Goal: Task Accomplishment & Management: Use online tool/utility

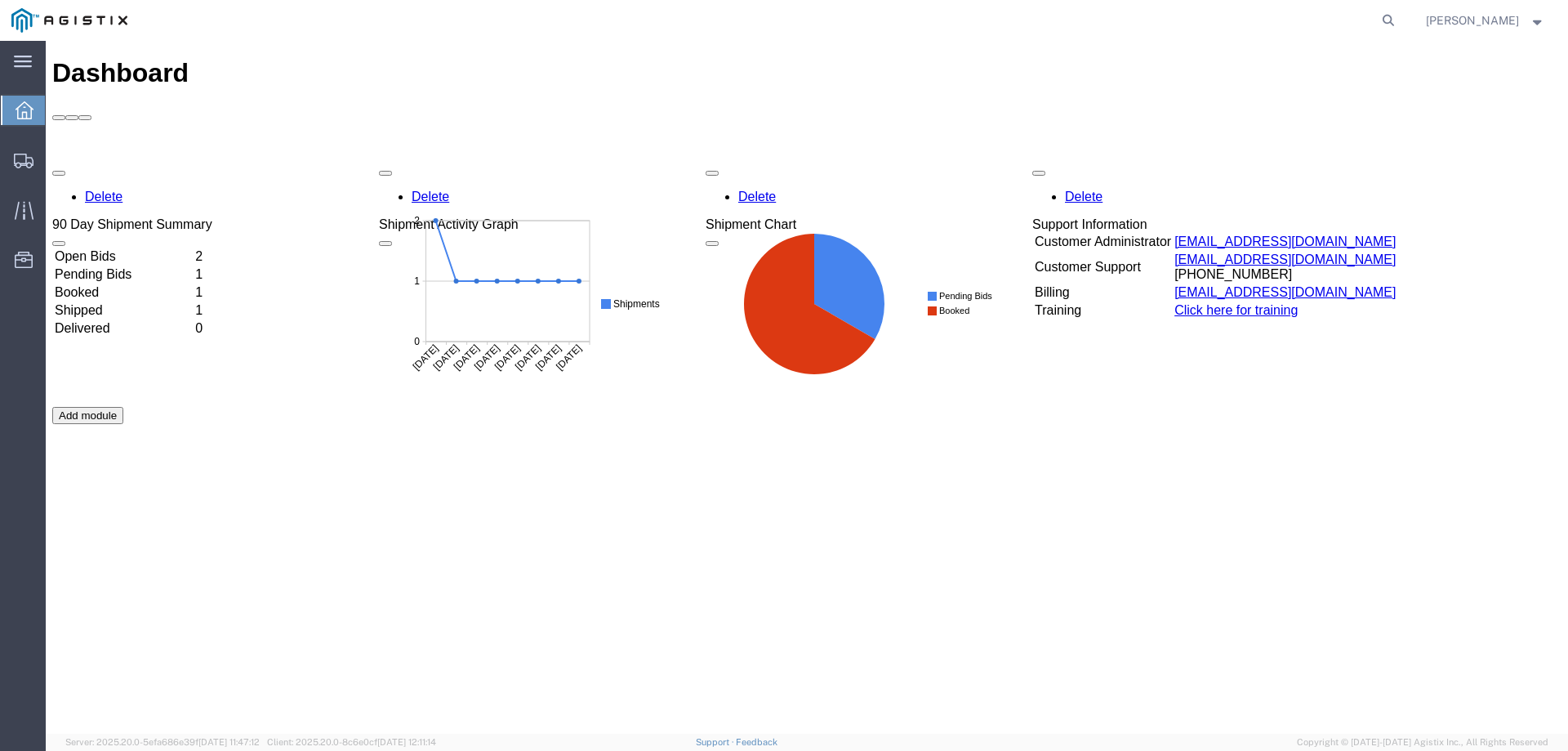
click at [138, 249] on td "Open Bids" at bounding box center [123, 257] width 139 height 16
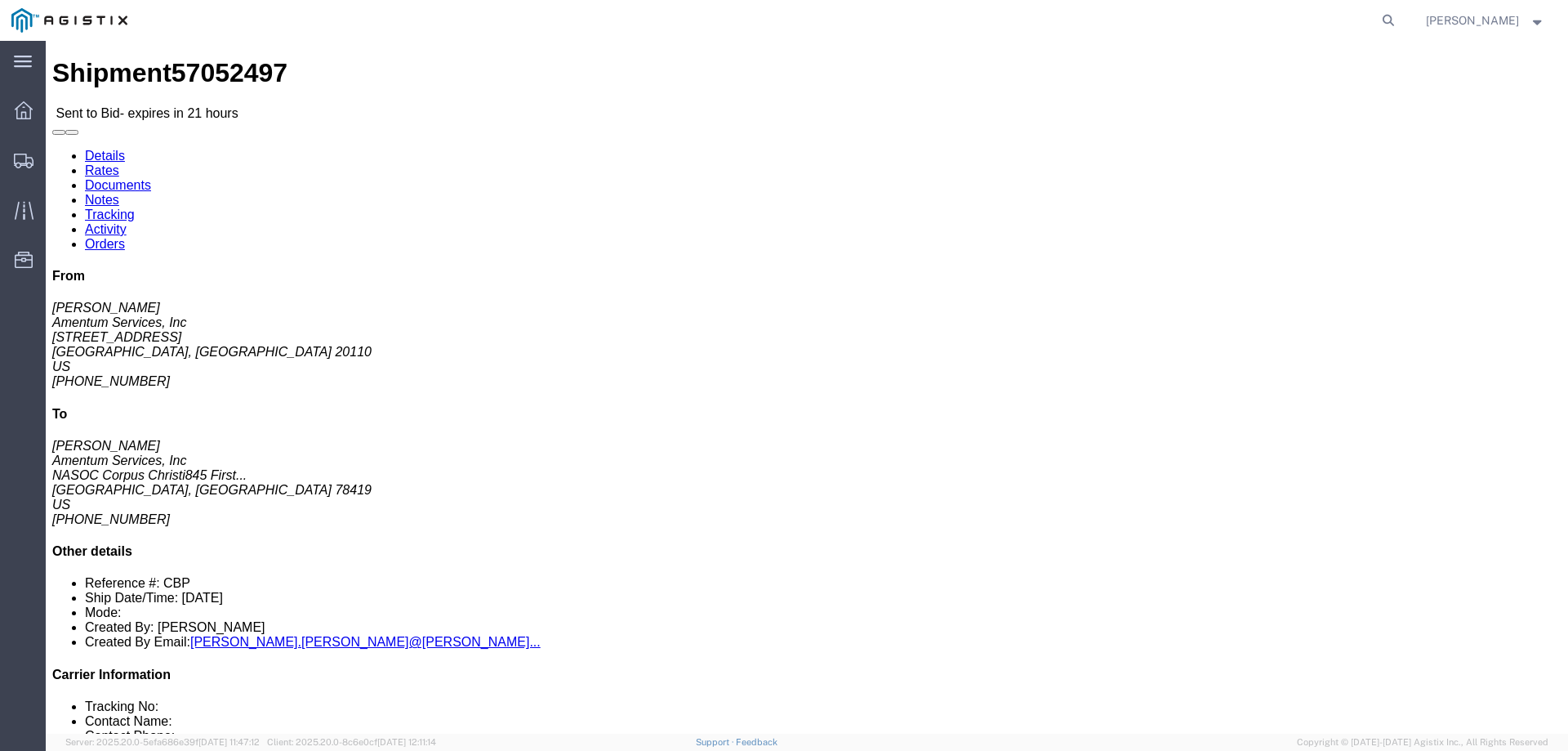
click link "Rates"
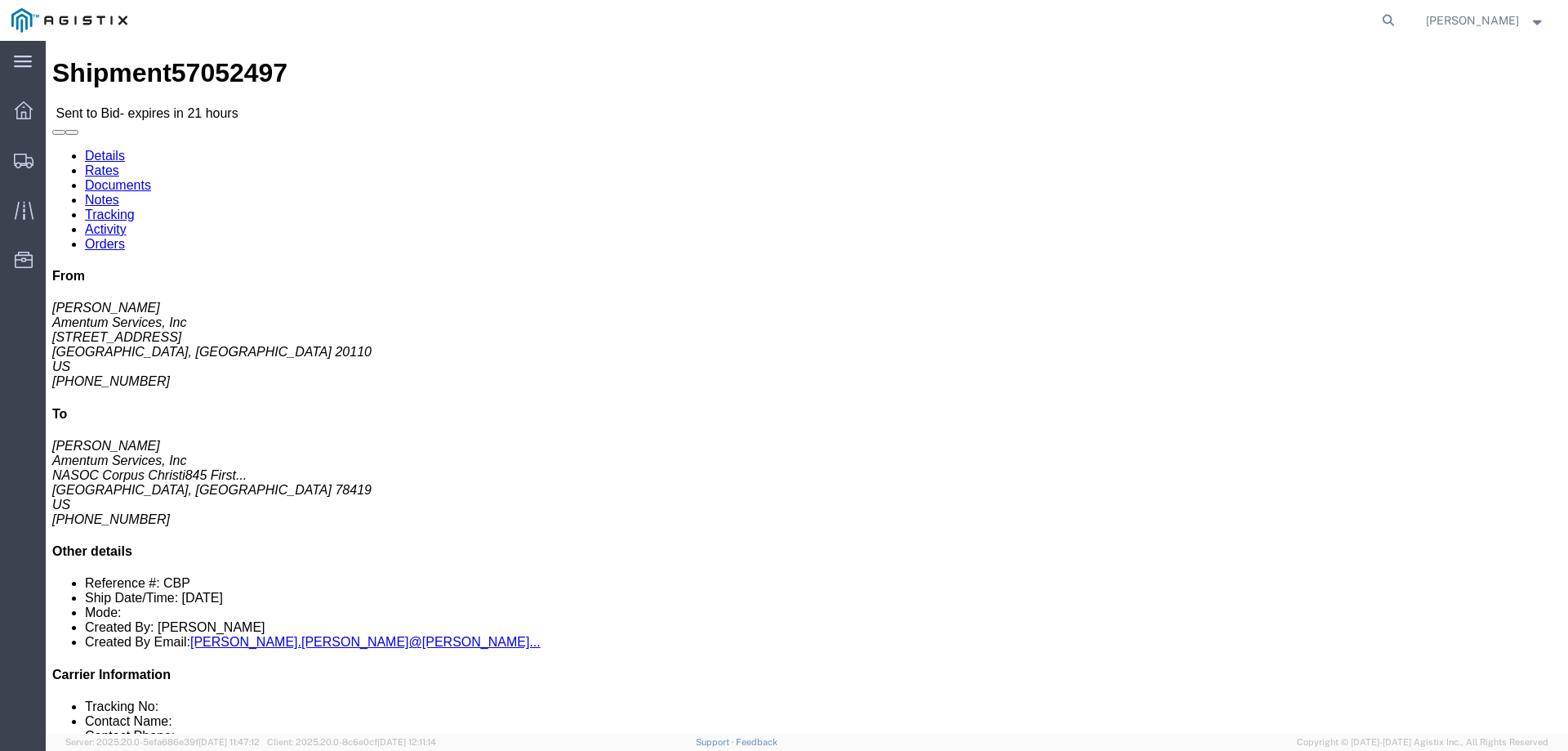
click button
click div "Shipment Detail Ship From Amentum Services, Inc ([PERSON_NAME]) [STREET_ADDRESS…"
